Goal: Task Accomplishment & Management: Complete application form

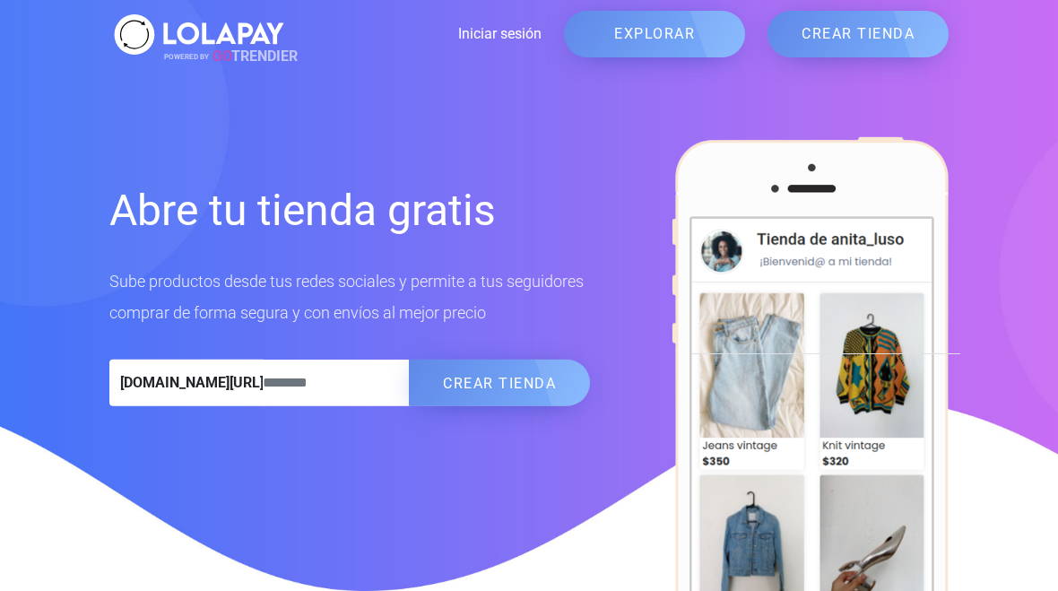
click at [647, 34] on link "EXPLORAR" at bounding box center [654, 34] width 181 height 47
click at [508, 45] on link "Iniciar sesión" at bounding box center [415, 34] width 253 height 22
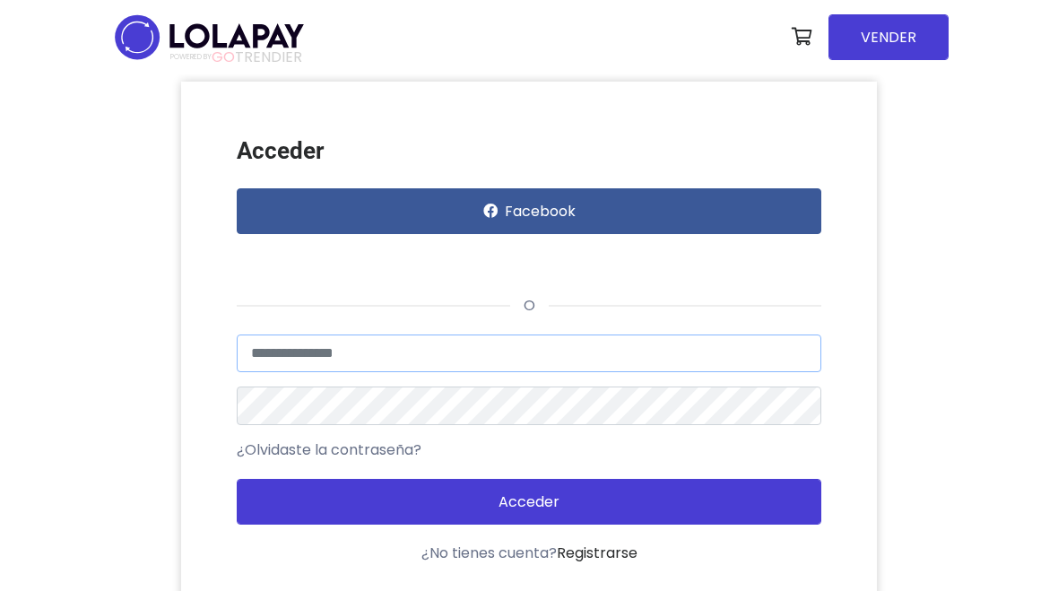
click at [453, 342] on input "text" at bounding box center [529, 353] width 585 height 38
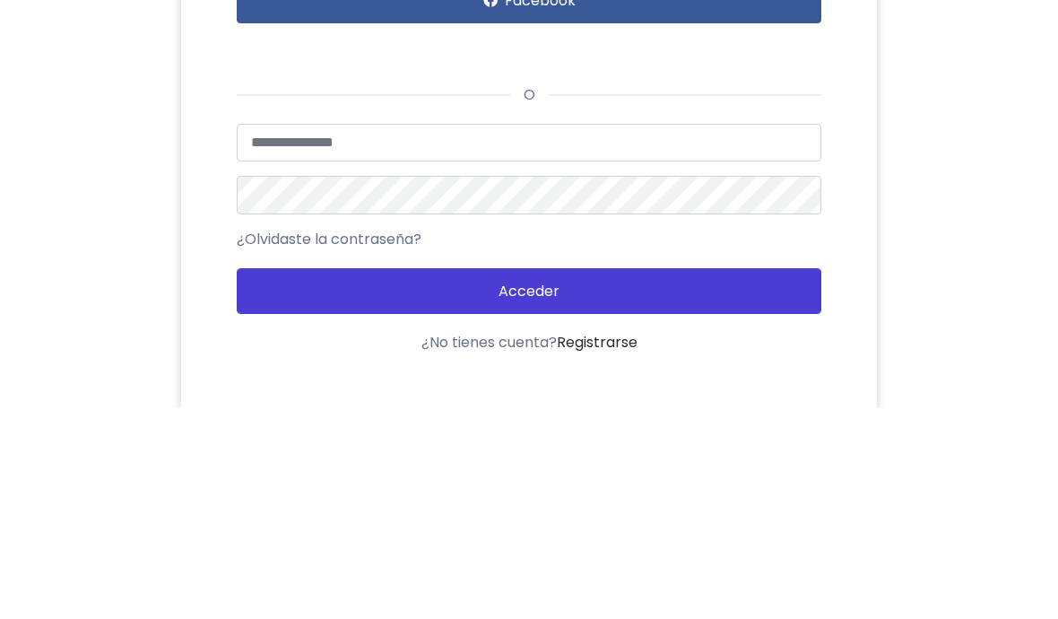
click at [916, 105] on div "Acceder Facebook o Usuario no encontrado o datos inválidos ¿Olvidaste la contra…" at bounding box center [529, 350] width 861 height 537
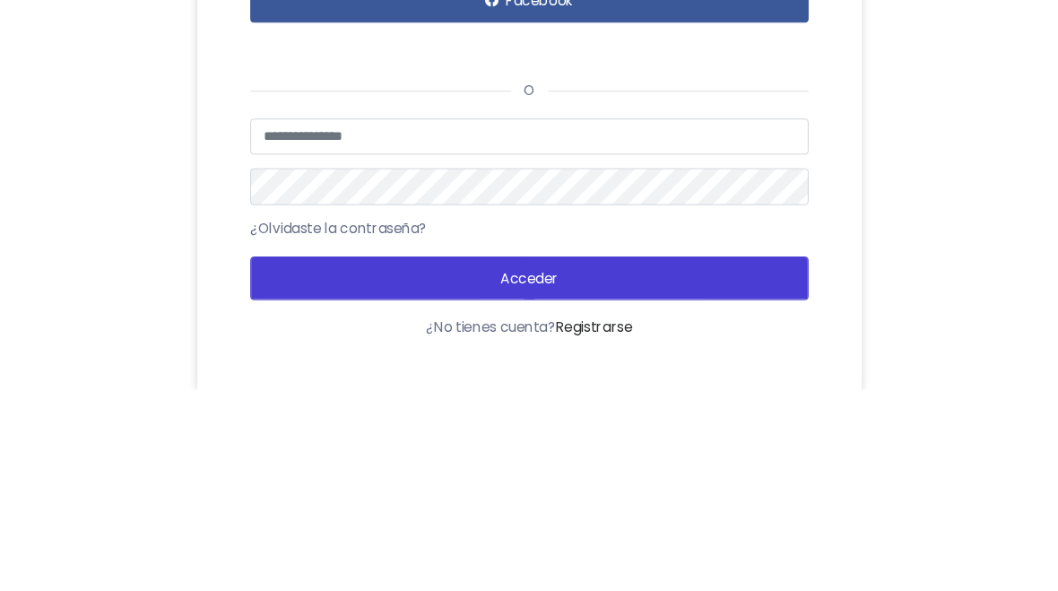
scroll to position [211, 0]
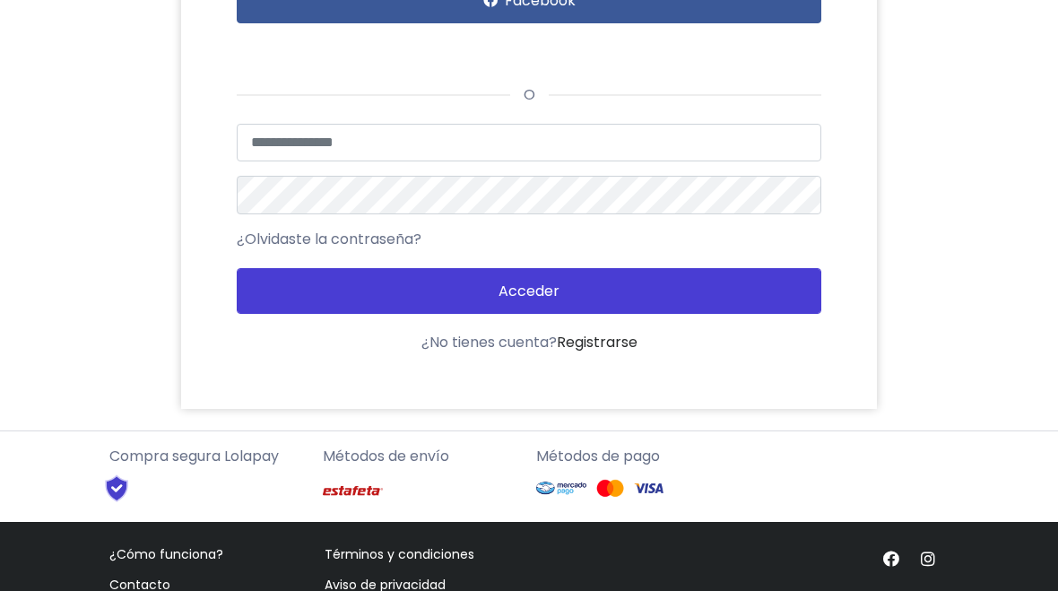
click at [384, 48] on div "Acceder con Google. Se abre en una pestaña nueva" at bounding box center [322, 48] width 170 height 39
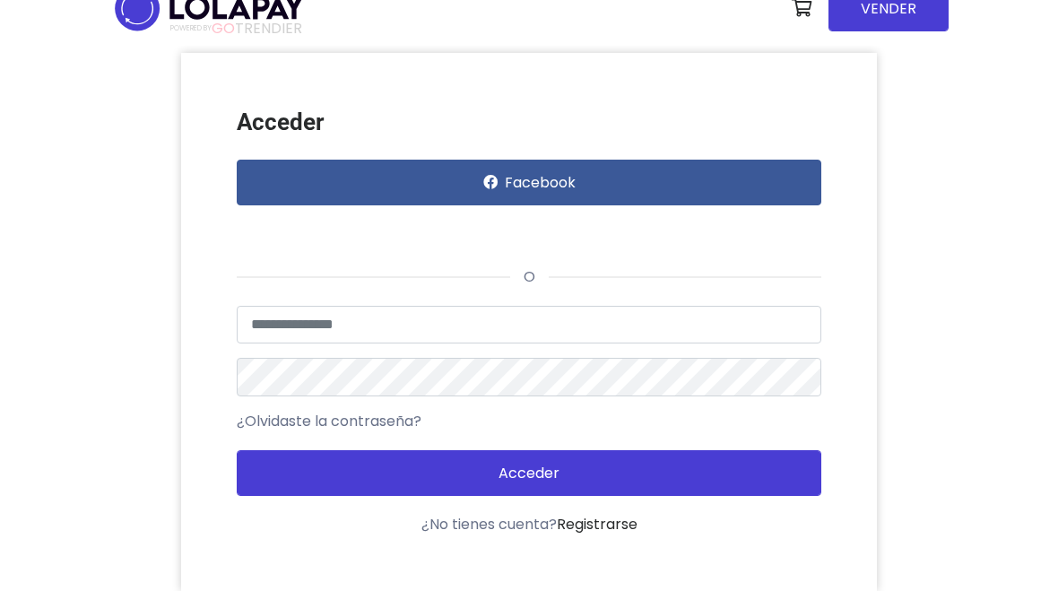
scroll to position [0, 0]
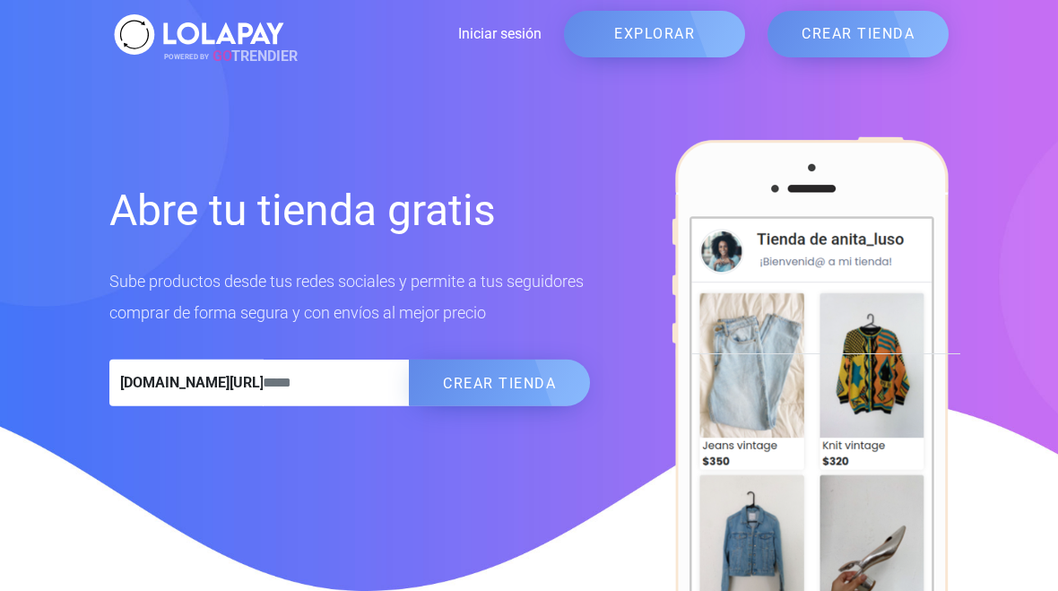
click at [520, 34] on link "Iniciar sesión" at bounding box center [415, 34] width 253 height 22
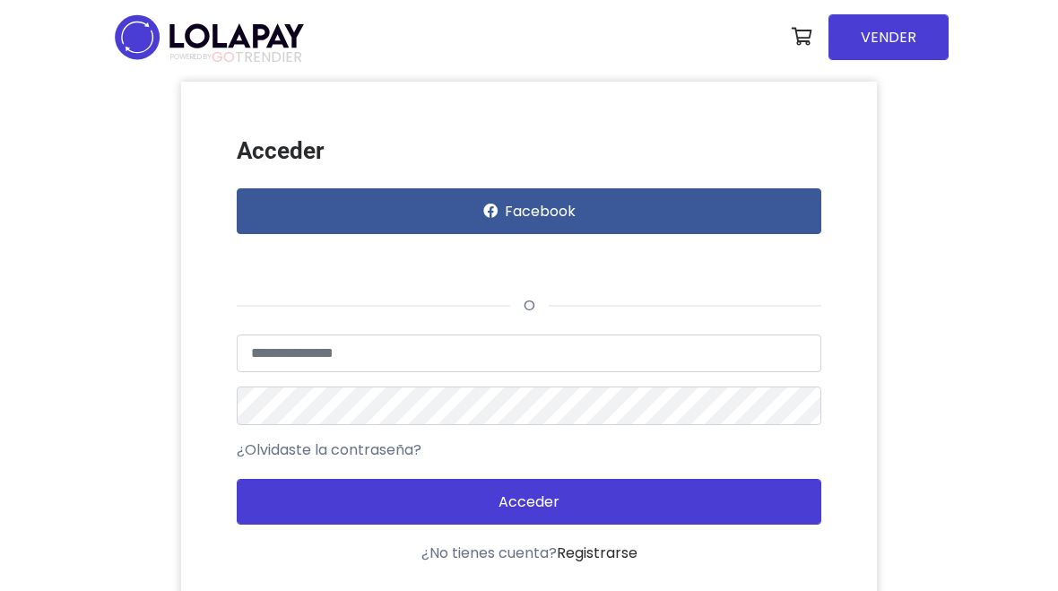
click at [396, 257] on div "Acceder con Google. Se abre en una pestaña nueva" at bounding box center [322, 258] width 170 height 39
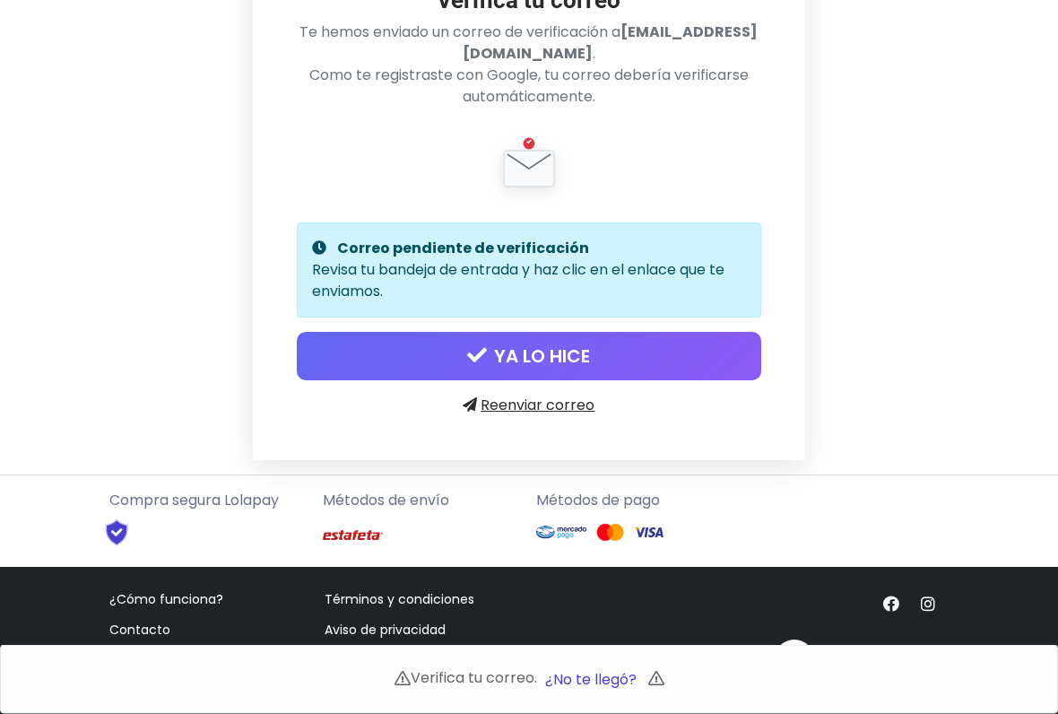
scroll to position [176, 0]
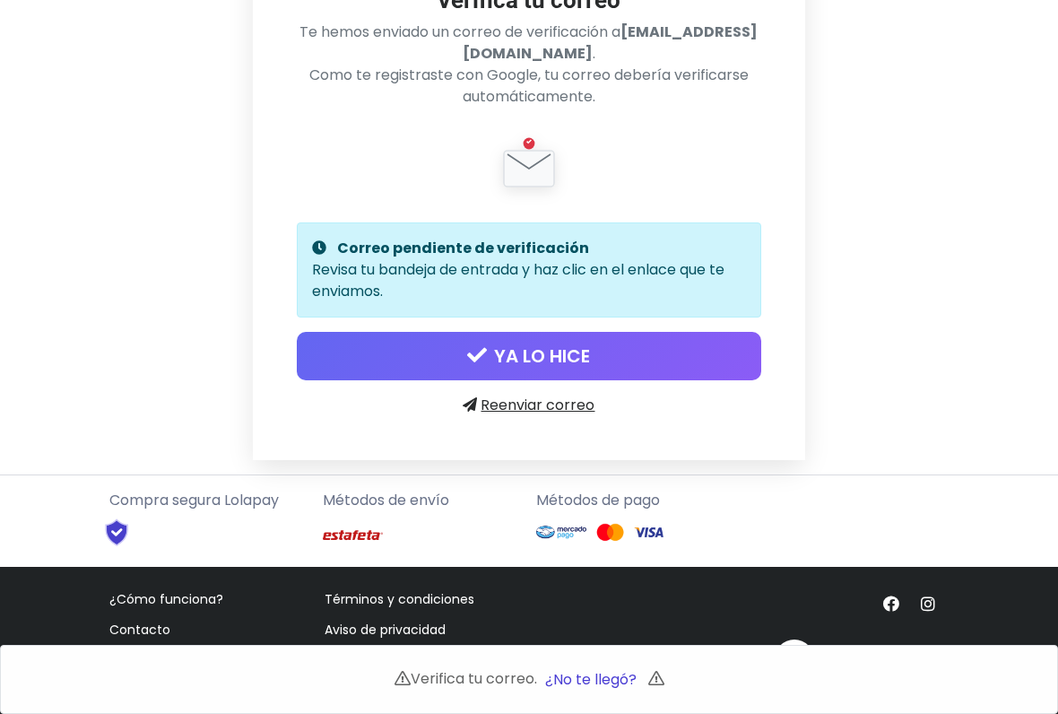
click at [705, 360] on button "YA LO HICE" at bounding box center [529, 356] width 464 height 48
